Goal: Information Seeking & Learning: Learn about a topic

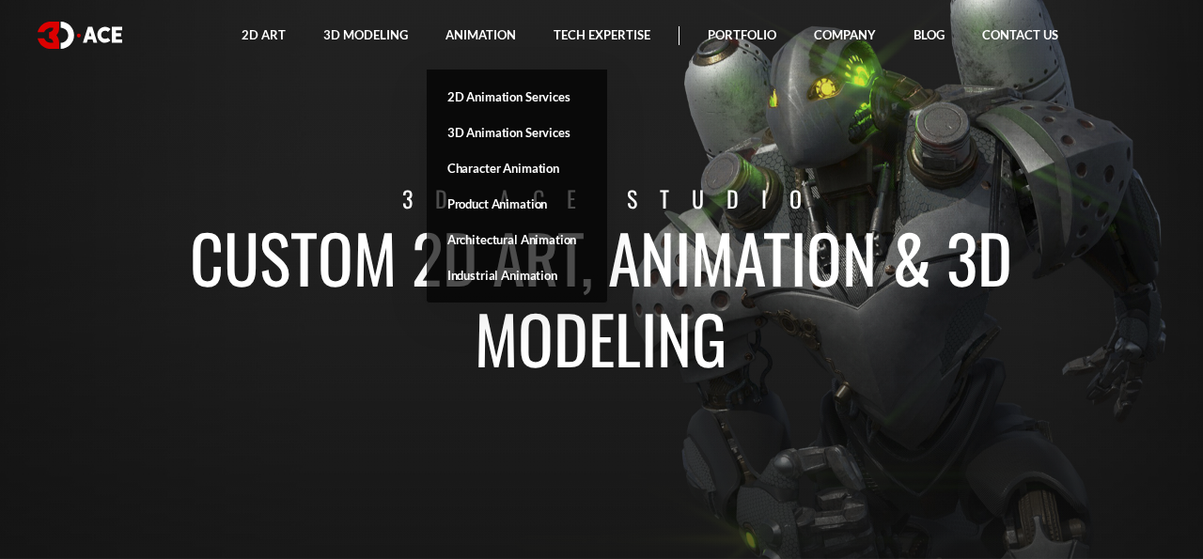
click at [446, 34] on link "Animation" at bounding box center [481, 35] width 108 height 70
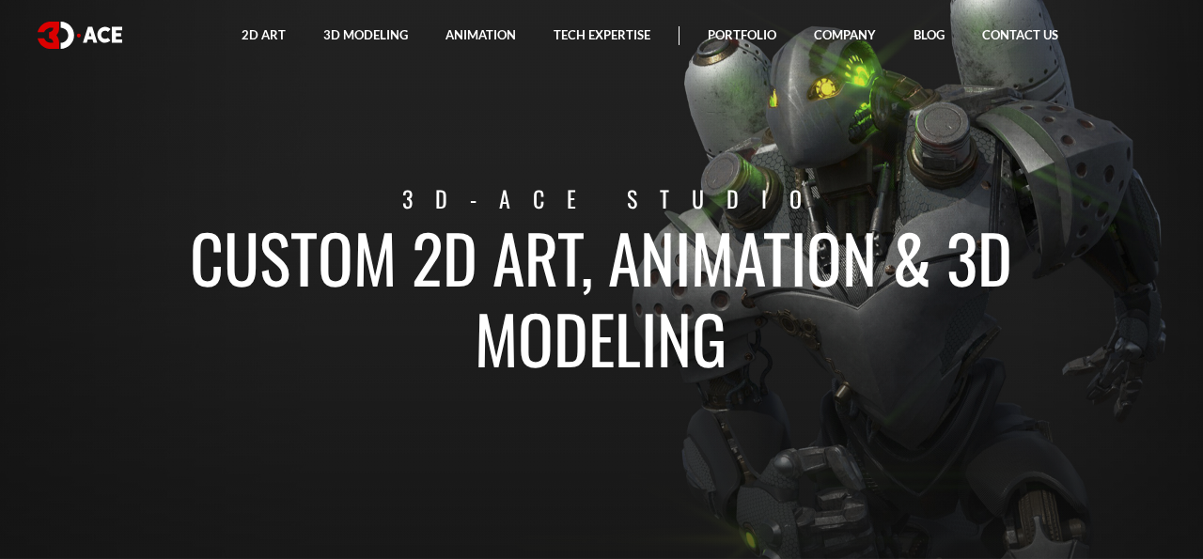
click at [183, 215] on p "3D-Ace studio" at bounding box center [613, 198] width 1066 height 35
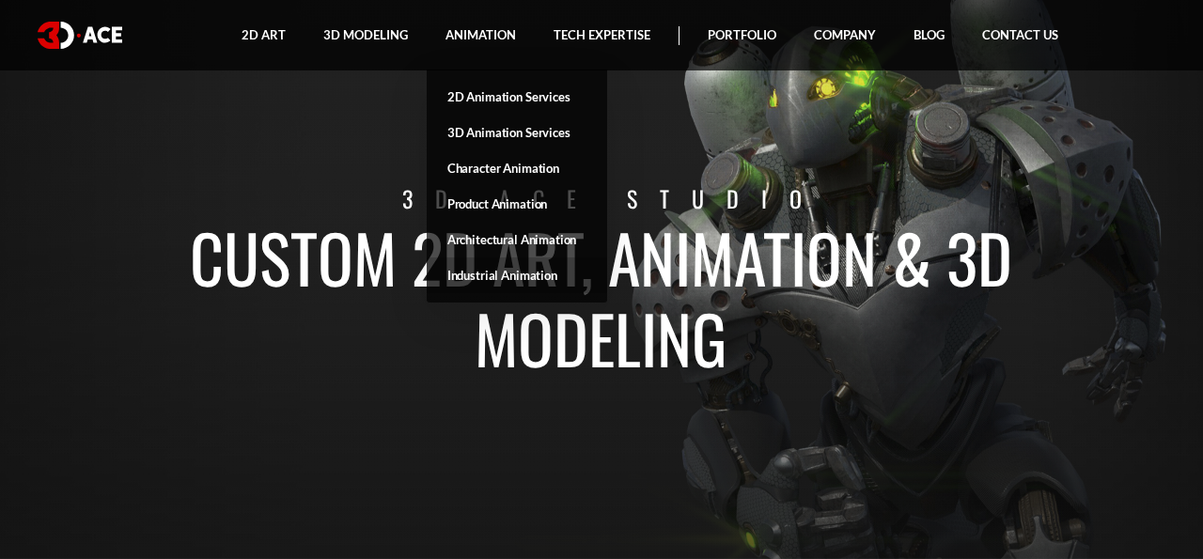
click at [491, 277] on link "Industrial Animation" at bounding box center [517, 275] width 180 height 36
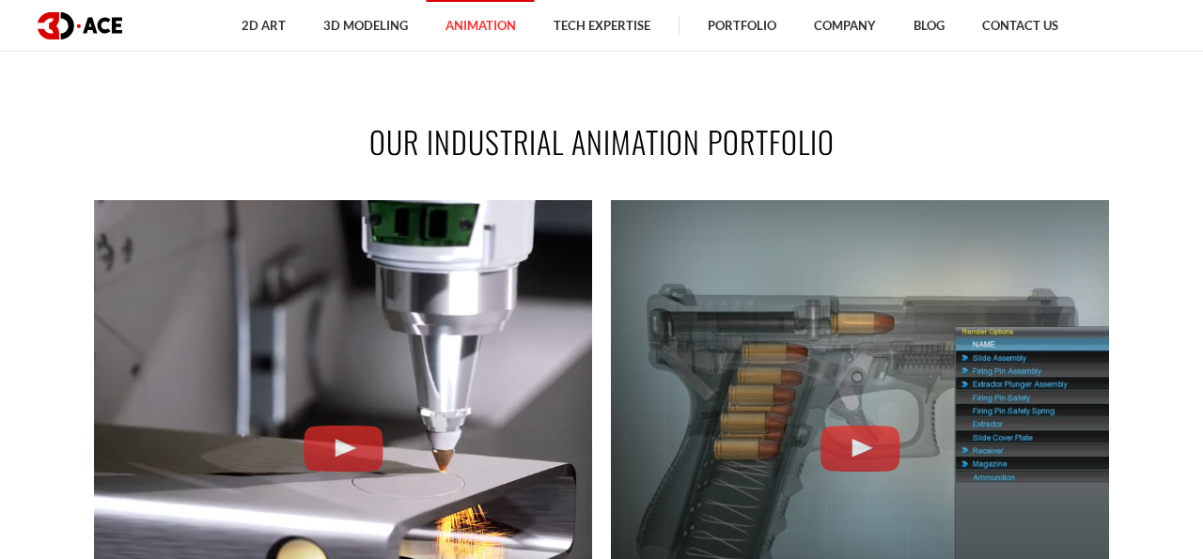
scroll to position [1377, 0]
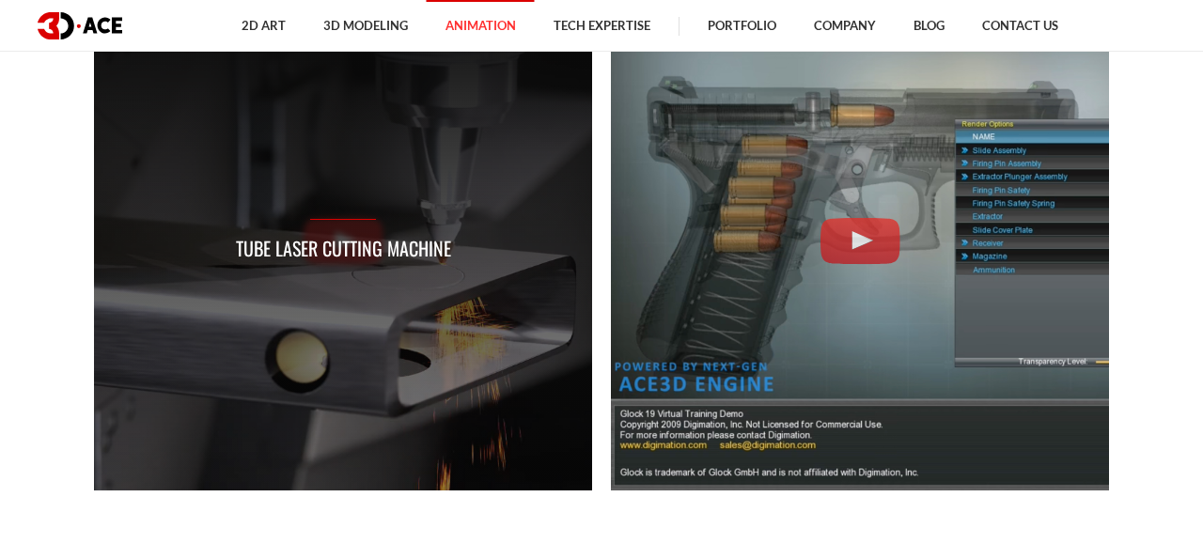
click at [345, 230] on div "Tube Laser Cutting Machine" at bounding box center [343, 241] width 215 height 44
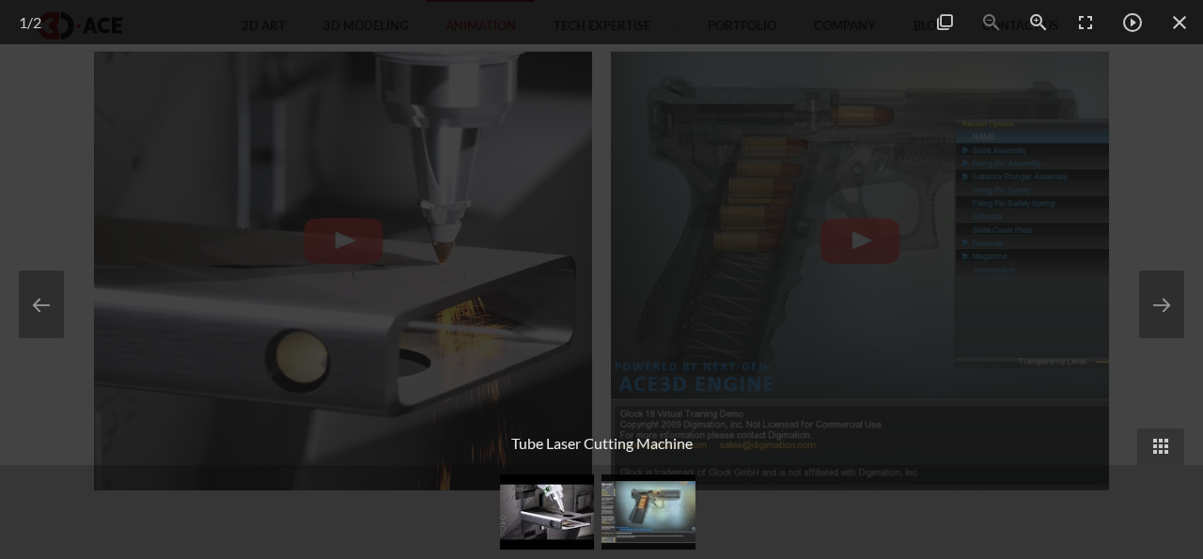
click at [1104, 131] on div at bounding box center [601, 279] width 1203 height 559
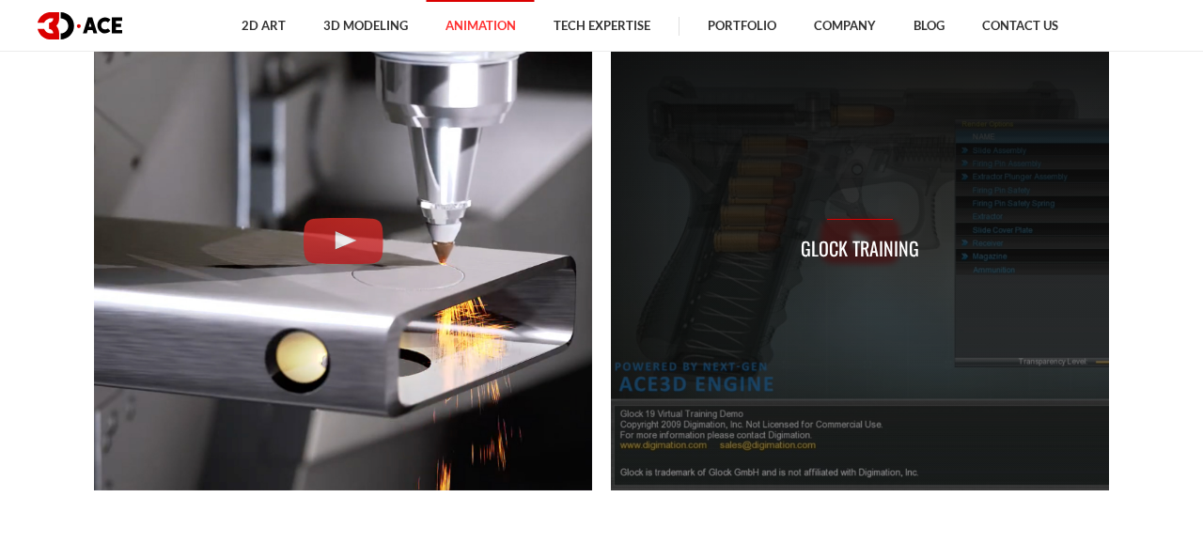
click at [857, 246] on p "Glock Training" at bounding box center [860, 248] width 118 height 29
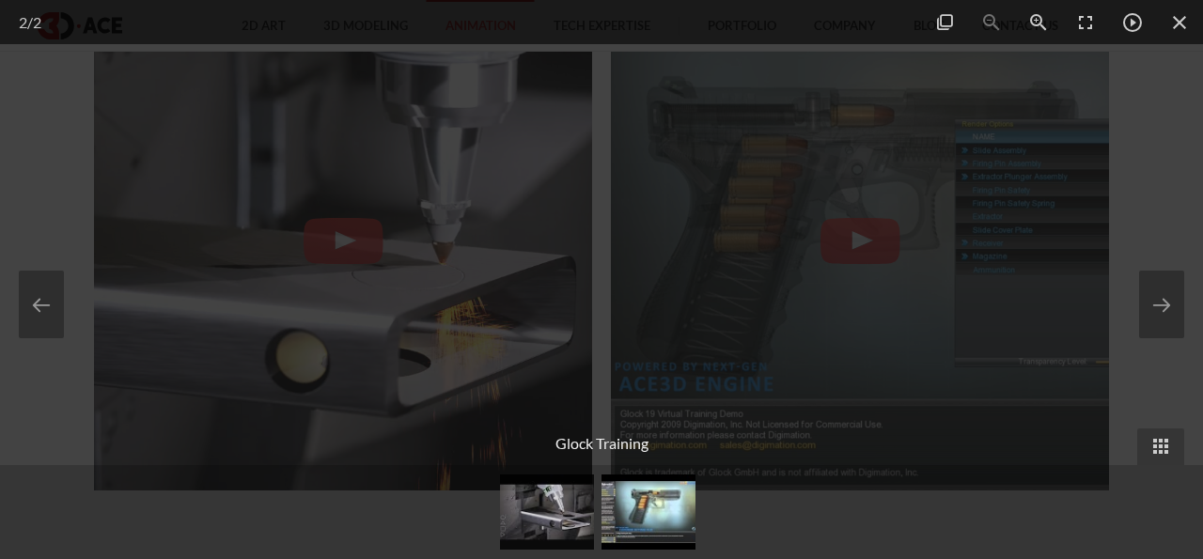
click at [1127, 117] on div at bounding box center [601, 279] width 1203 height 559
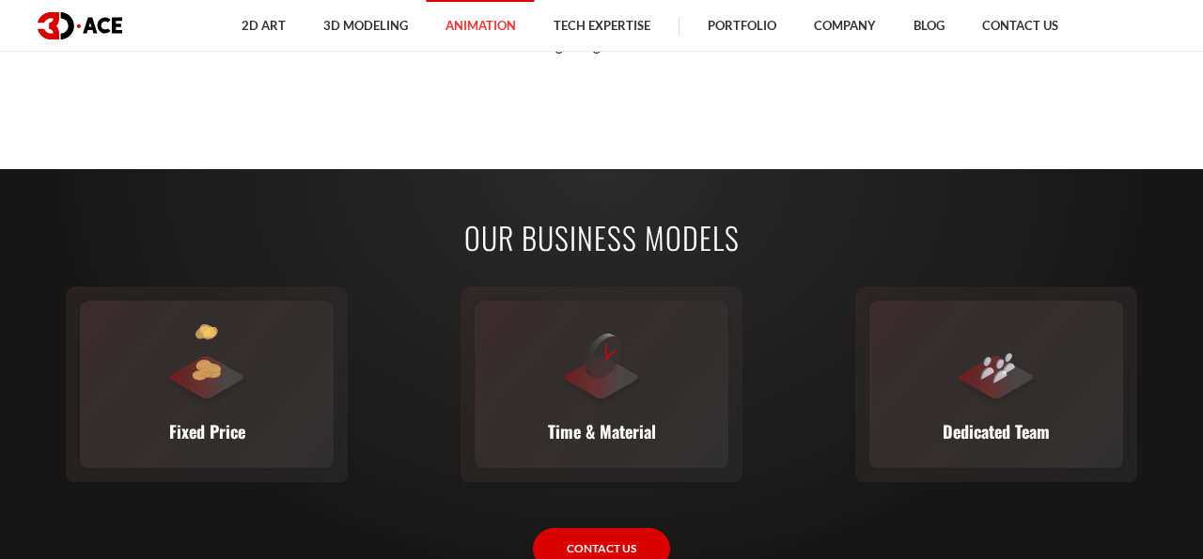
scroll to position [2581, 0]
